Goal: Information Seeking & Learning: Learn about a topic

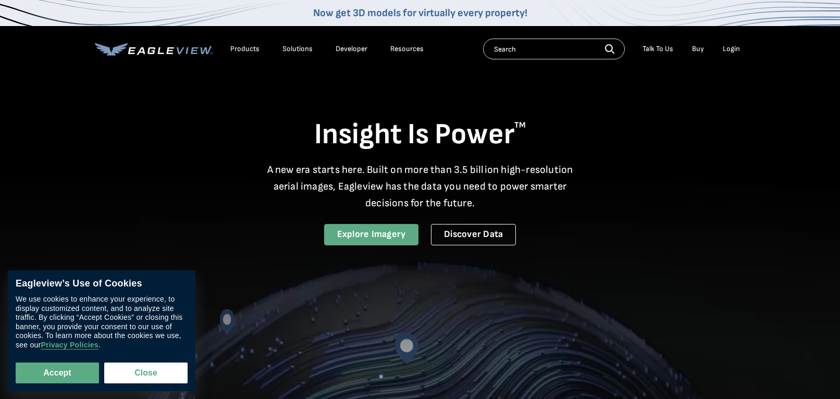
click at [390, 236] on link "Explore Imagery" at bounding box center [371, 234] width 95 height 21
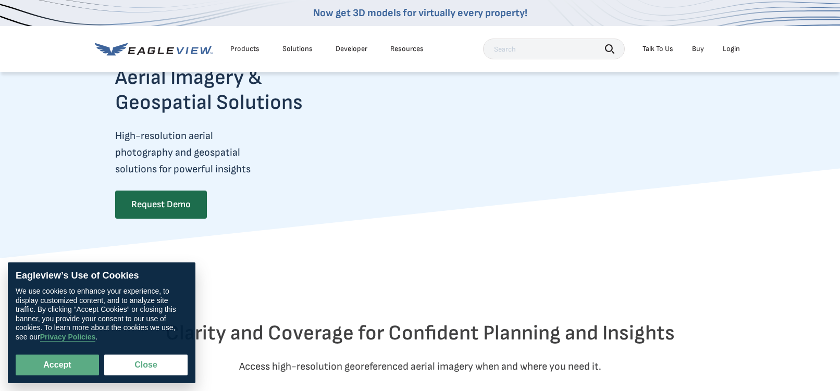
scroll to position [52, 0]
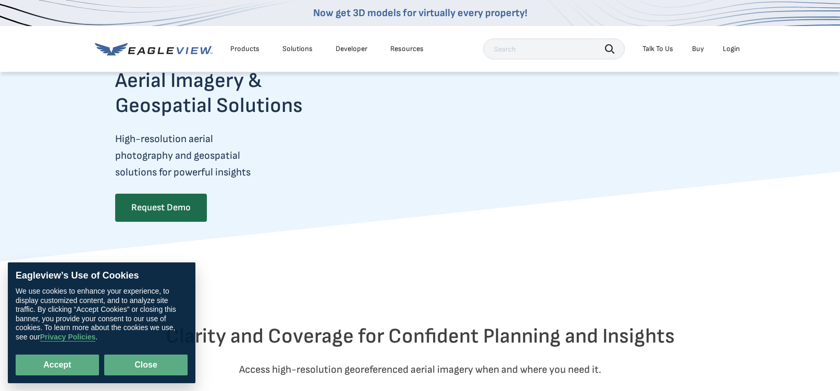
click at [172, 357] on button "Close" at bounding box center [145, 365] width 83 height 21
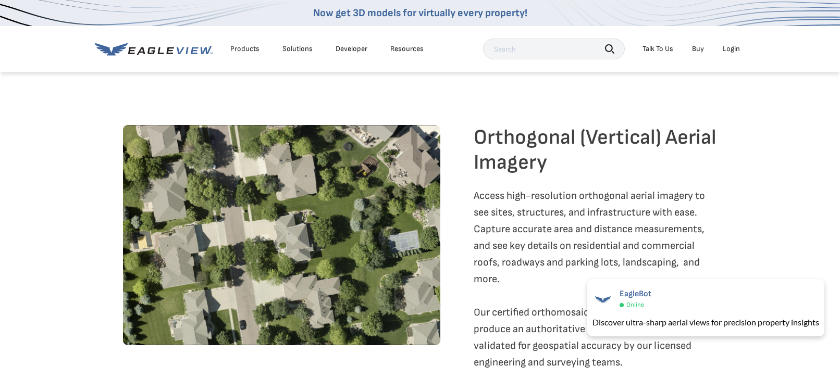
scroll to position [1562, 0]
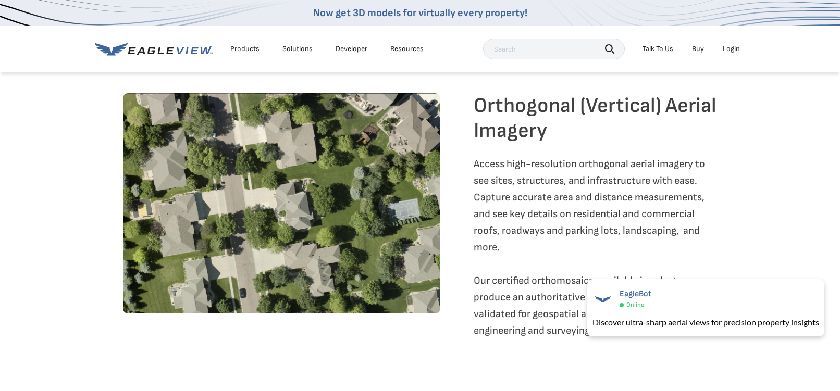
click at [405, 48] on div "Resources" at bounding box center [406, 48] width 33 height 9
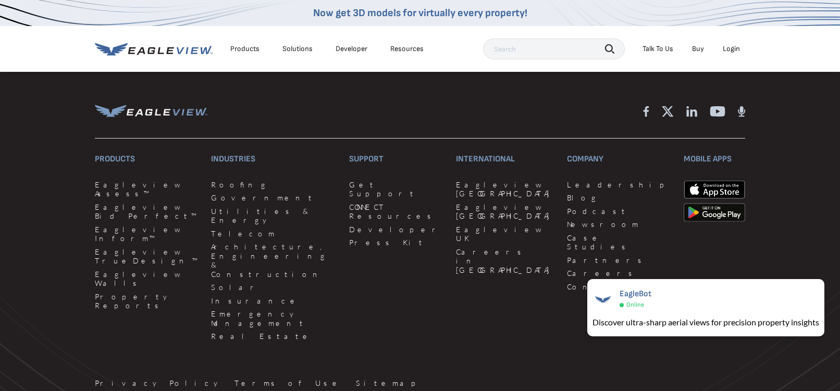
scroll to position [2708, 0]
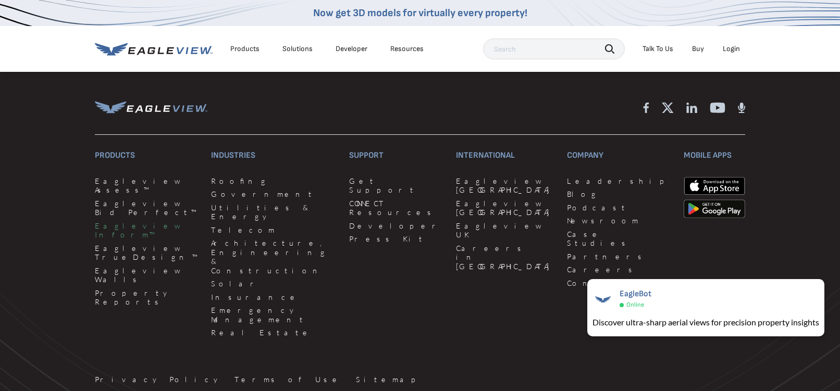
click at [142, 229] on link "Eagleview Inform™" at bounding box center [147, 230] width 104 height 18
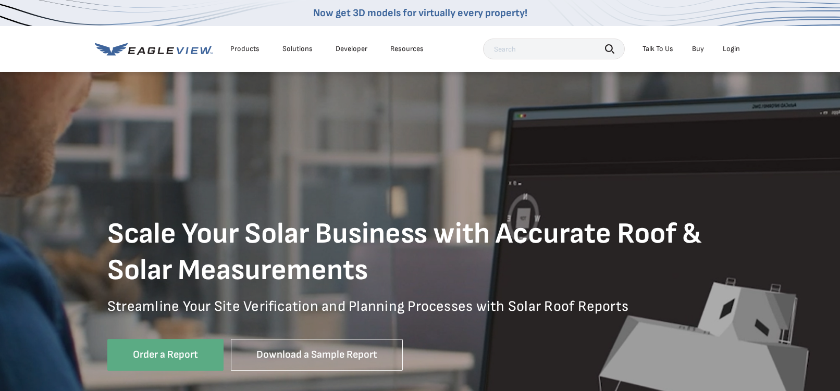
click at [296, 50] on div "Solutions" at bounding box center [297, 48] width 30 height 9
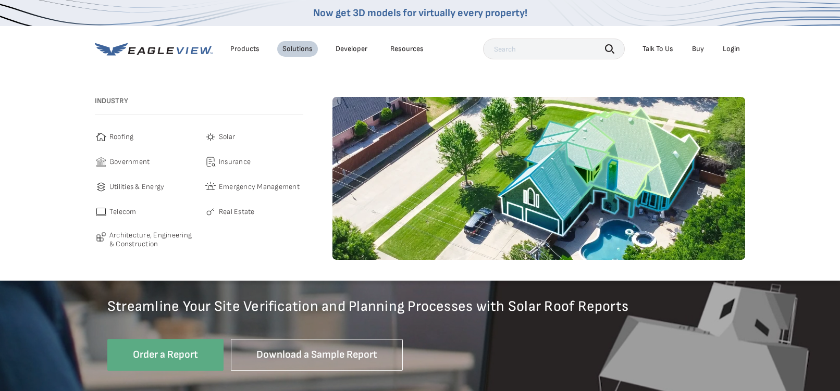
click at [168, 235] on span "Architecture, Engineering & Construction" at bounding box center [151, 240] width 84 height 18
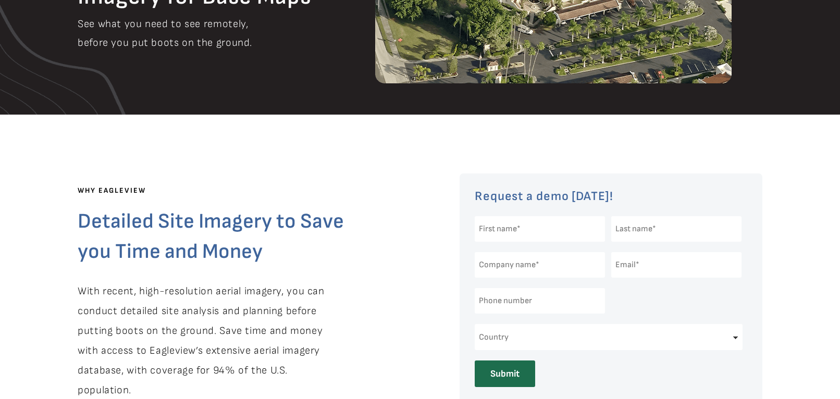
scroll to position [208, 0]
